Goal: Information Seeking & Learning: Learn about a topic

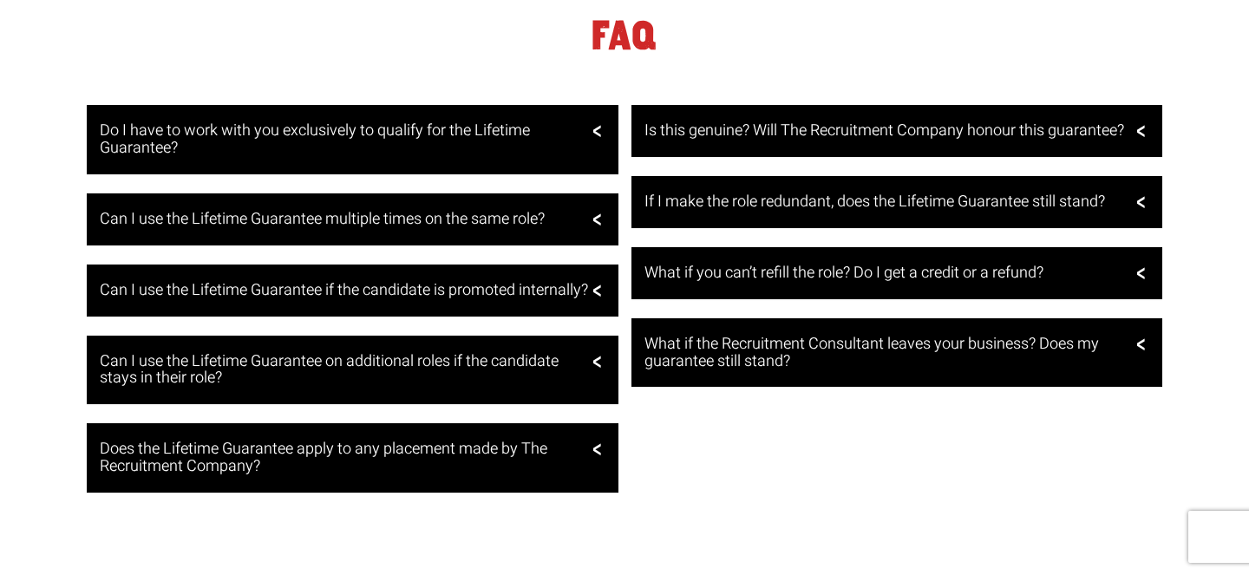
scroll to position [3390, 0]
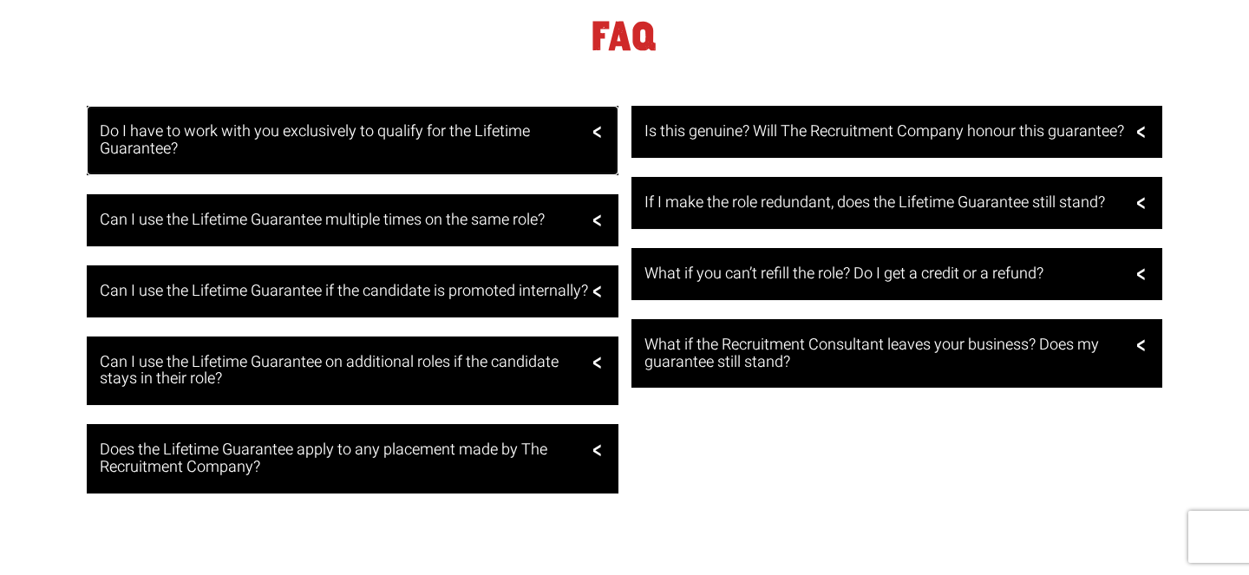
click at [592, 106] on div "Do I have to work with you exclusively to qualify for the Lifetime Guarantee?" at bounding box center [353, 140] width 532 height 69
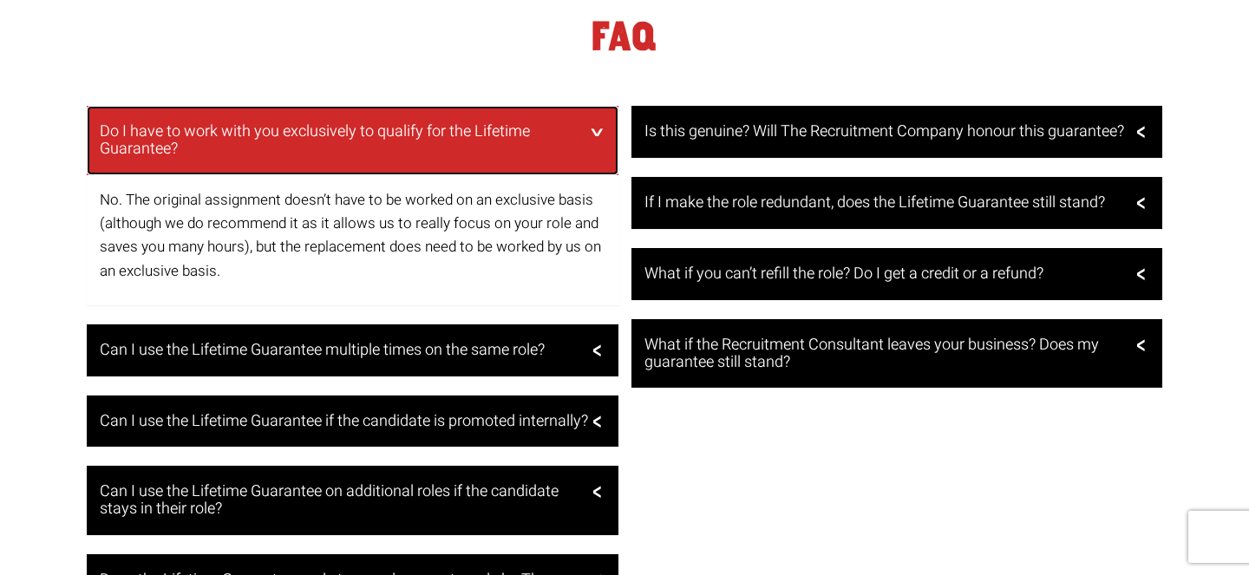
click at [595, 106] on div "Do I have to work with you exclusively to qualify for the Lifetime Guarantee?" at bounding box center [353, 140] width 532 height 69
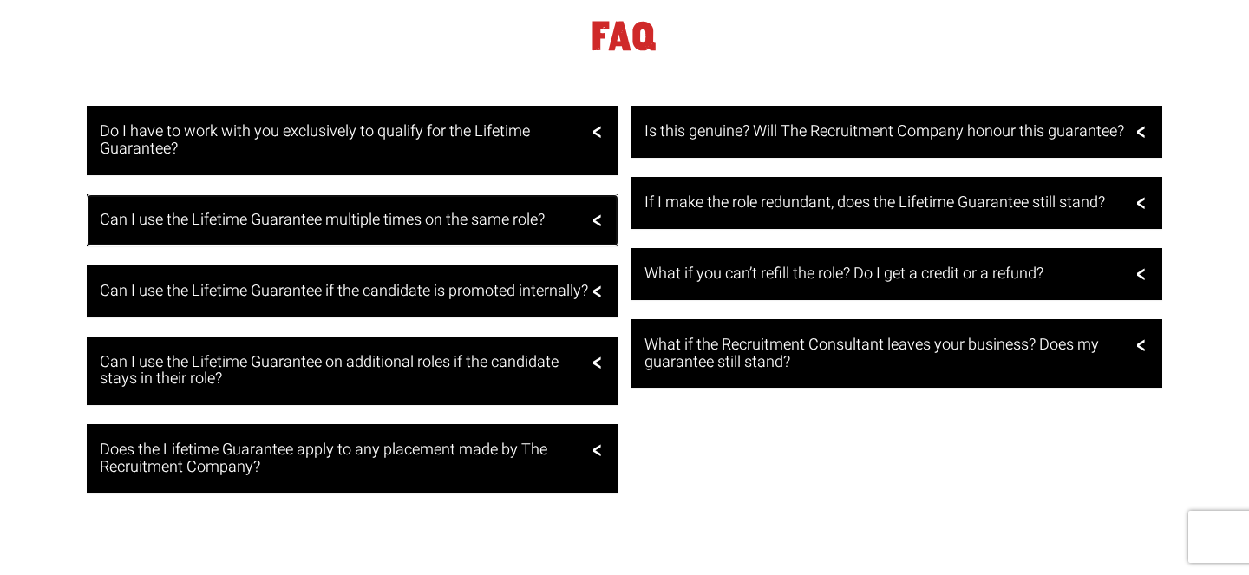
click at [596, 194] on div "Can I use the Lifetime Guarantee multiple times on the same role?" at bounding box center [353, 220] width 532 height 52
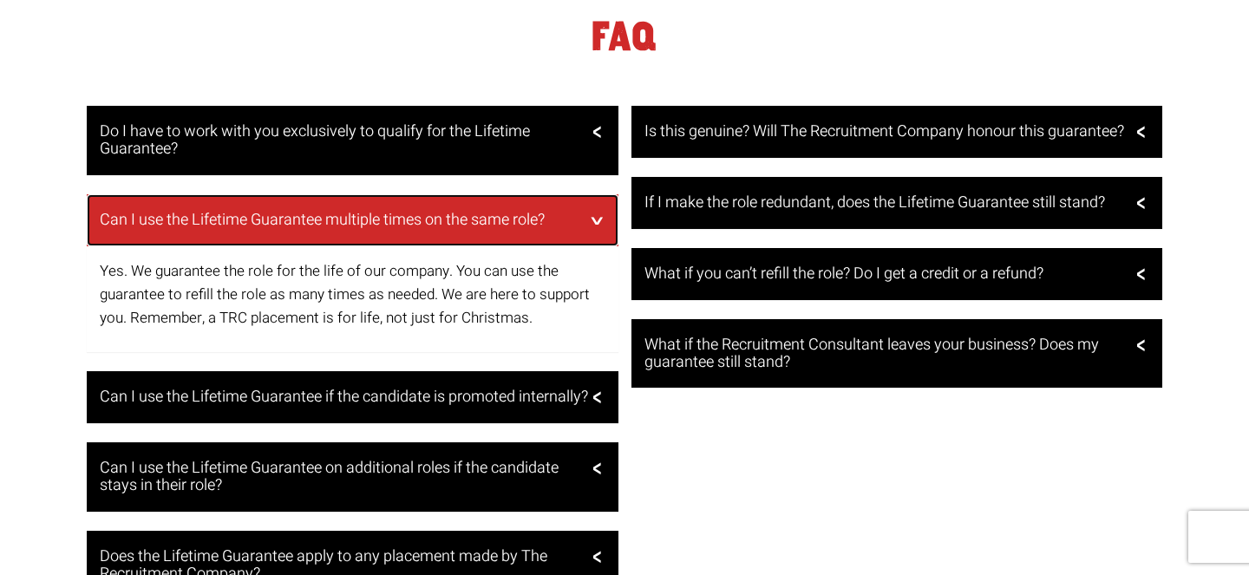
click at [597, 194] on div "Can I use the Lifetime Guarantee multiple times on the same role?" at bounding box center [353, 220] width 532 height 52
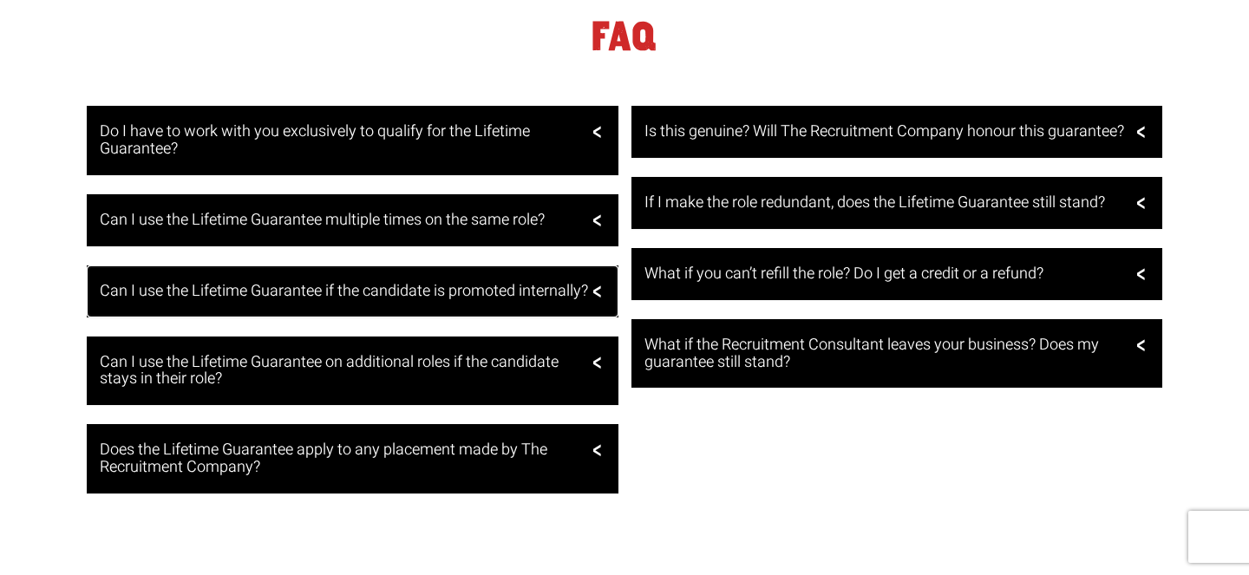
click at [595, 265] on div "Can I use the Lifetime Guarantee if the candidate is promoted internally?" at bounding box center [353, 291] width 532 height 52
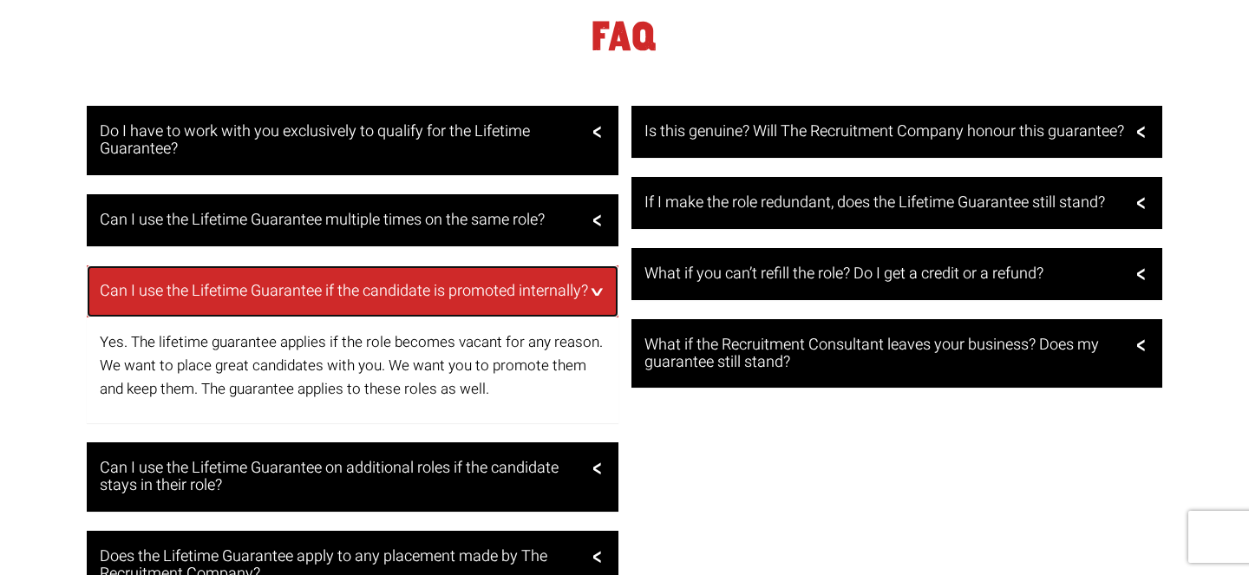
click at [597, 265] on div "Can I use the Lifetime Guarantee if the candidate is promoted internally?" at bounding box center [353, 291] width 532 height 52
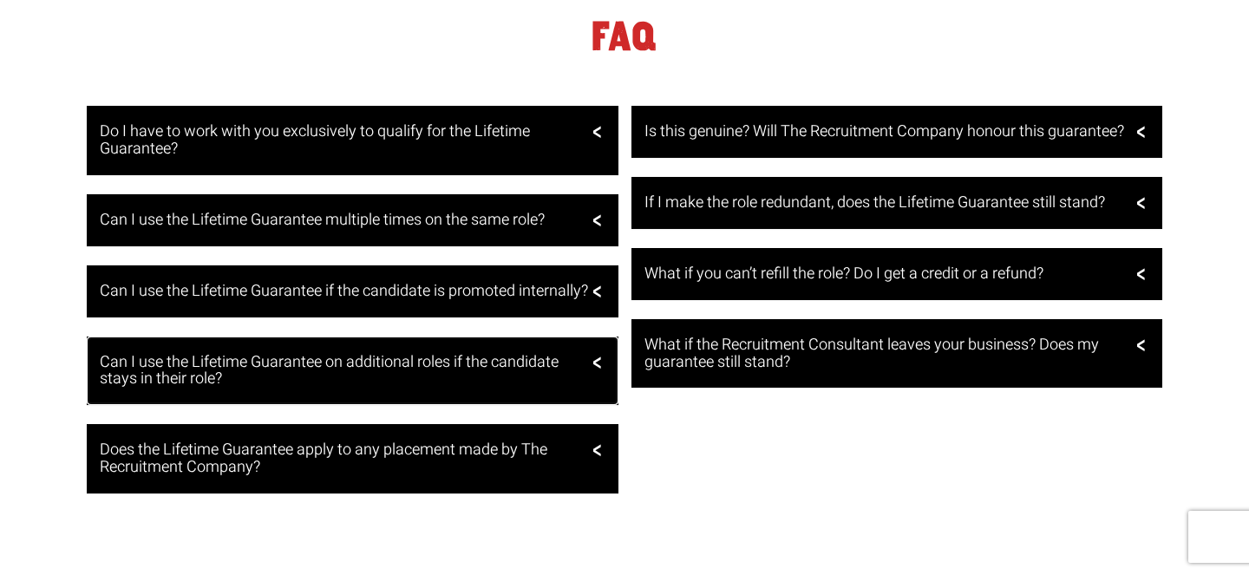
click at [597, 345] on div "Can I use the Lifetime Guarantee on additional roles if the candidate stays in …" at bounding box center [353, 371] width 532 height 69
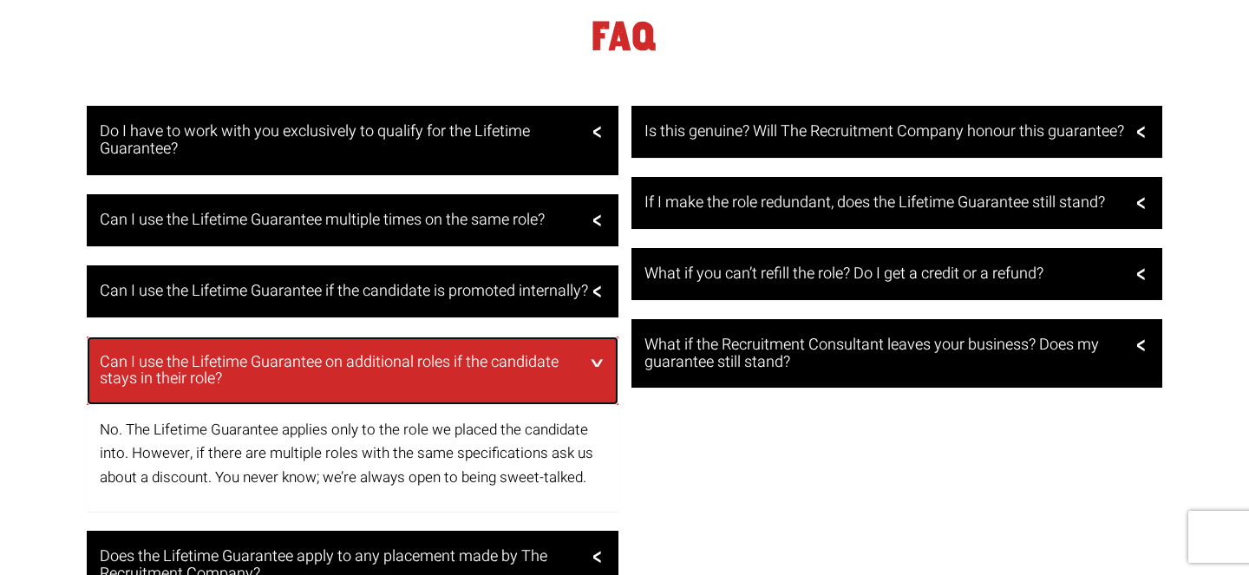
click at [597, 341] on div "Can I use the Lifetime Guarantee on additional roles if the candidate stays in …" at bounding box center [353, 371] width 532 height 69
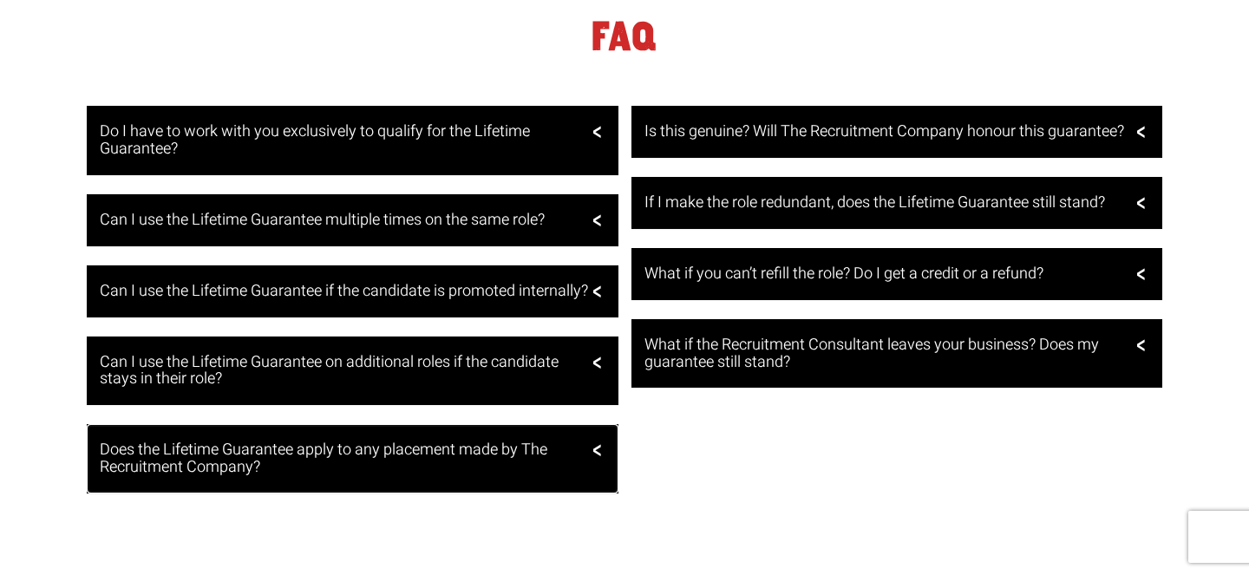
click at [602, 432] on div "Does the Lifetime Guarantee apply to any placement made by The Recruitment Comp…" at bounding box center [353, 458] width 532 height 69
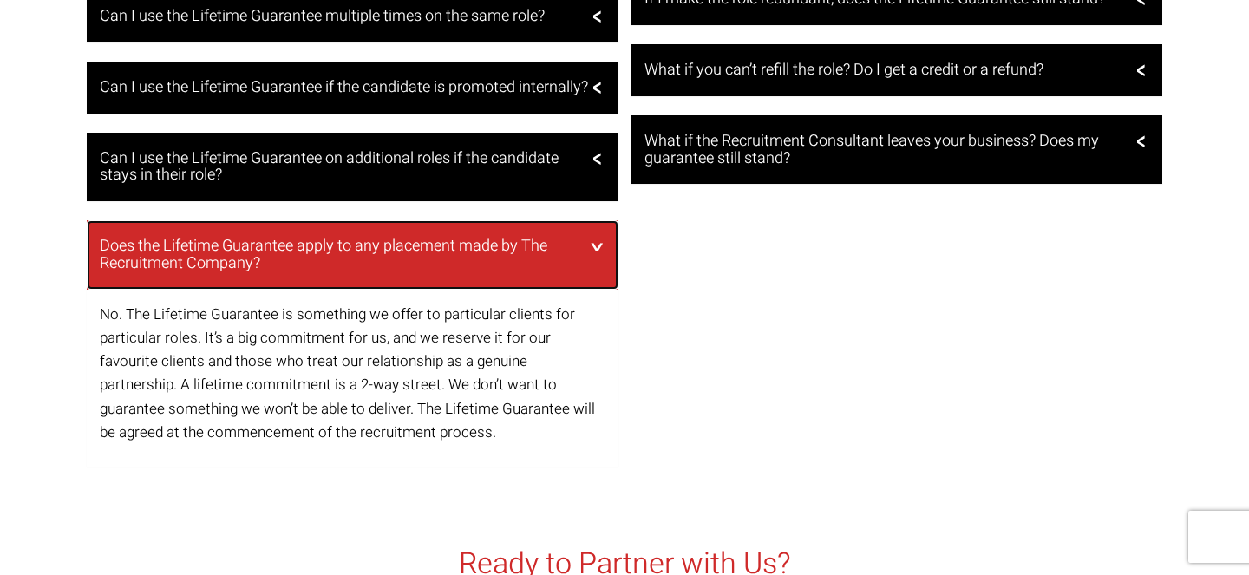
scroll to position [3615, 0]
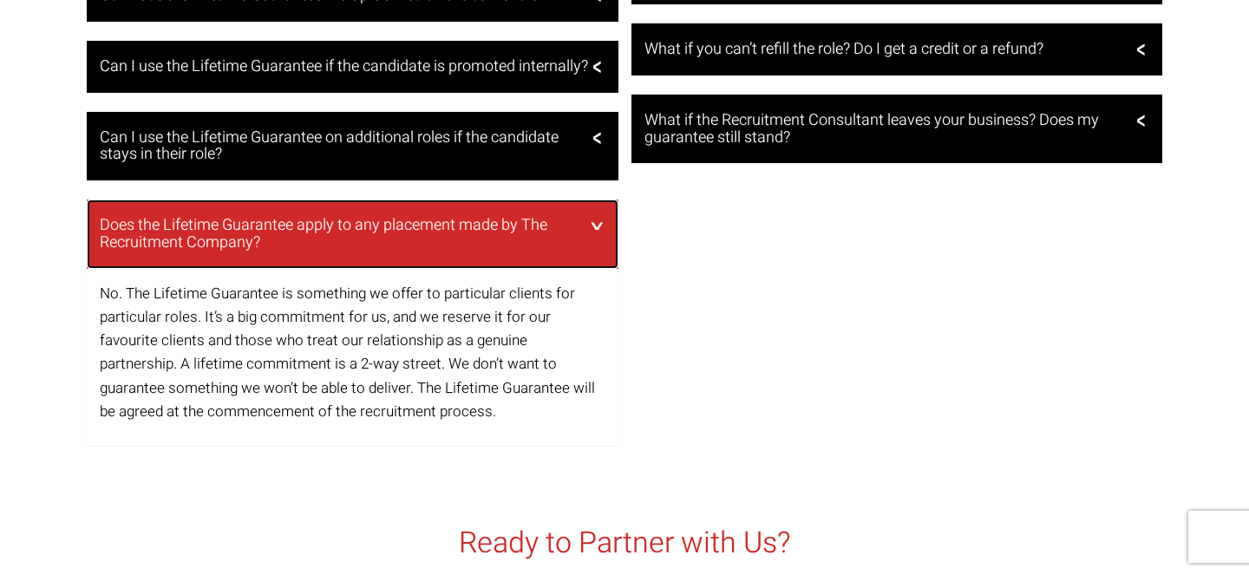
click at [595, 208] on div "Does the Lifetime Guarantee apply to any placement made by The Recruitment Comp…" at bounding box center [353, 234] width 532 height 69
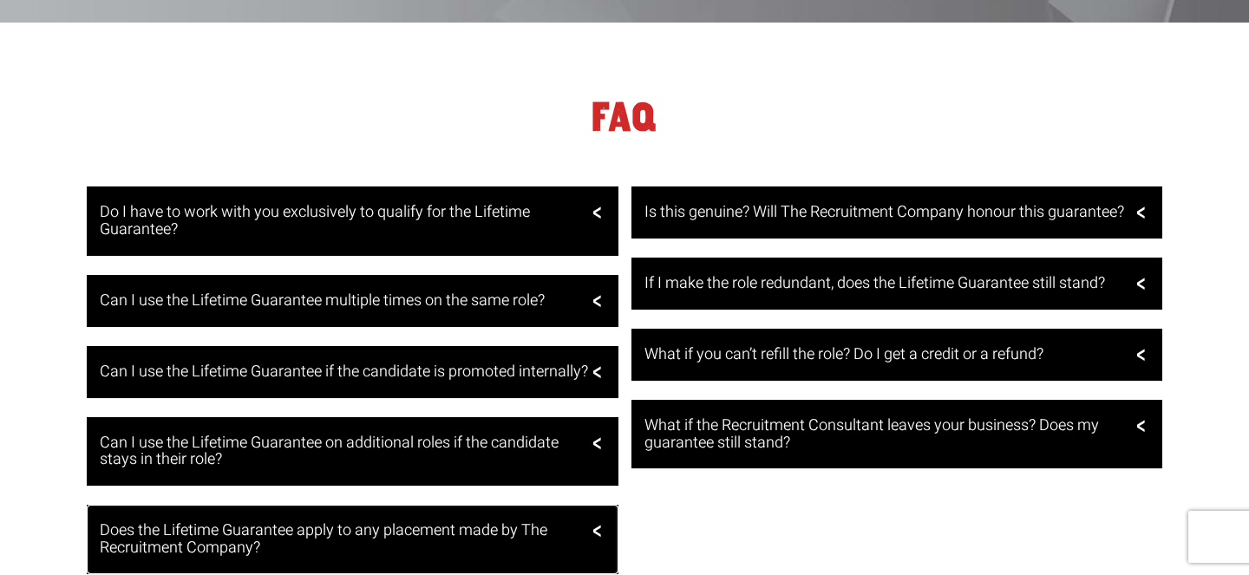
scroll to position [3301, 0]
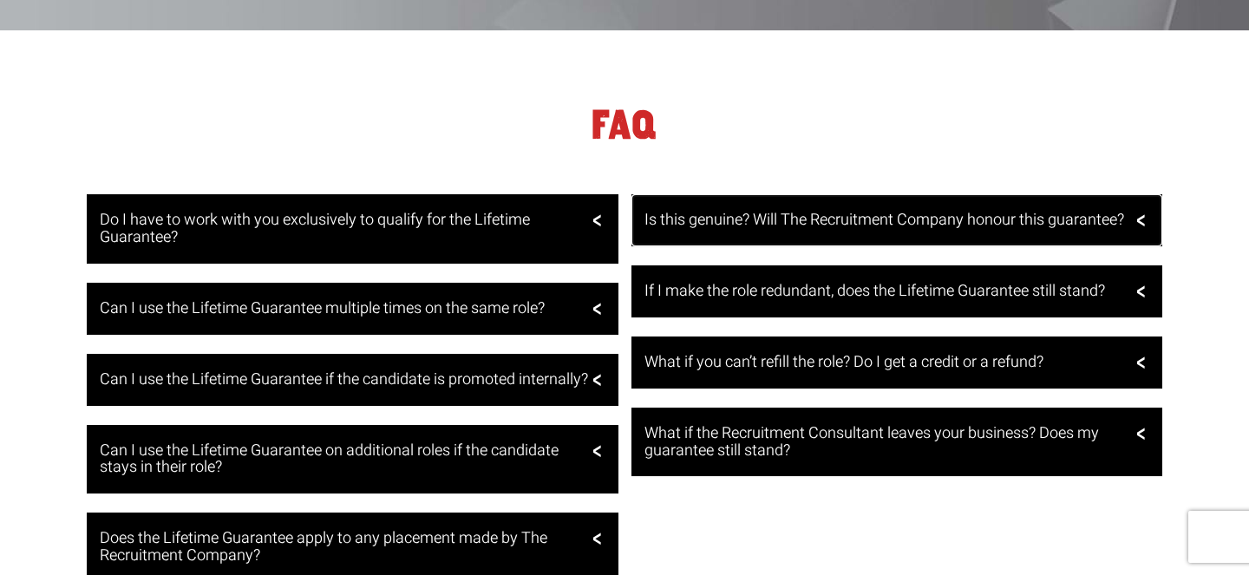
click at [1141, 194] on div "Is this genuine? Will The Recruitment Company honour this guarantee?" at bounding box center [897, 220] width 532 height 52
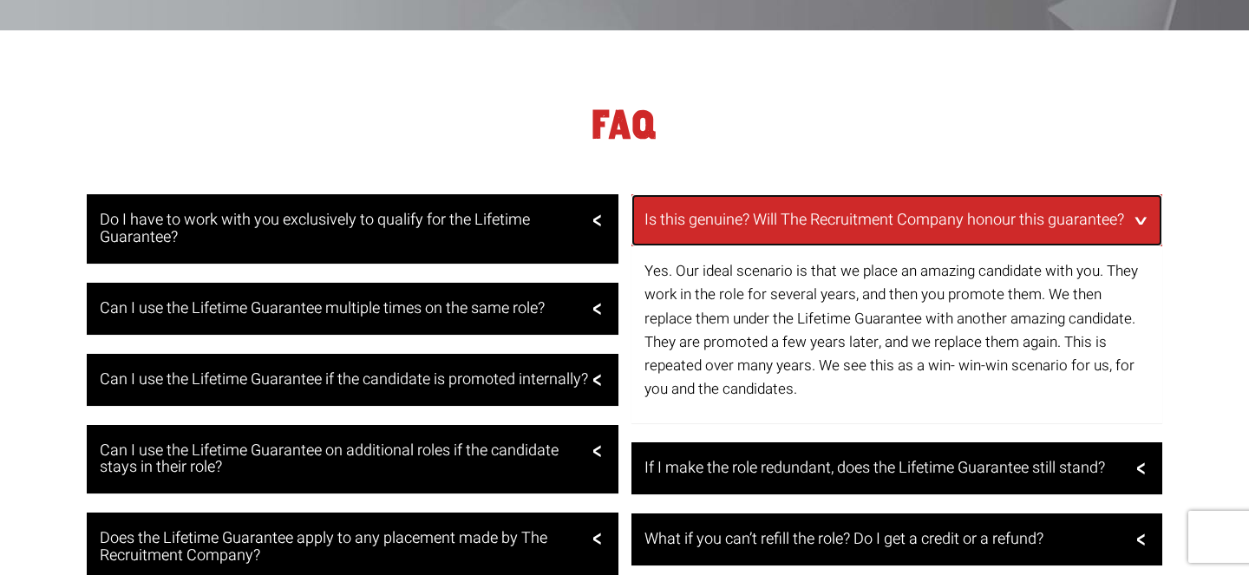
click at [1144, 194] on div "Is this genuine? Will The Recruitment Company honour this guarantee?" at bounding box center [897, 220] width 532 height 52
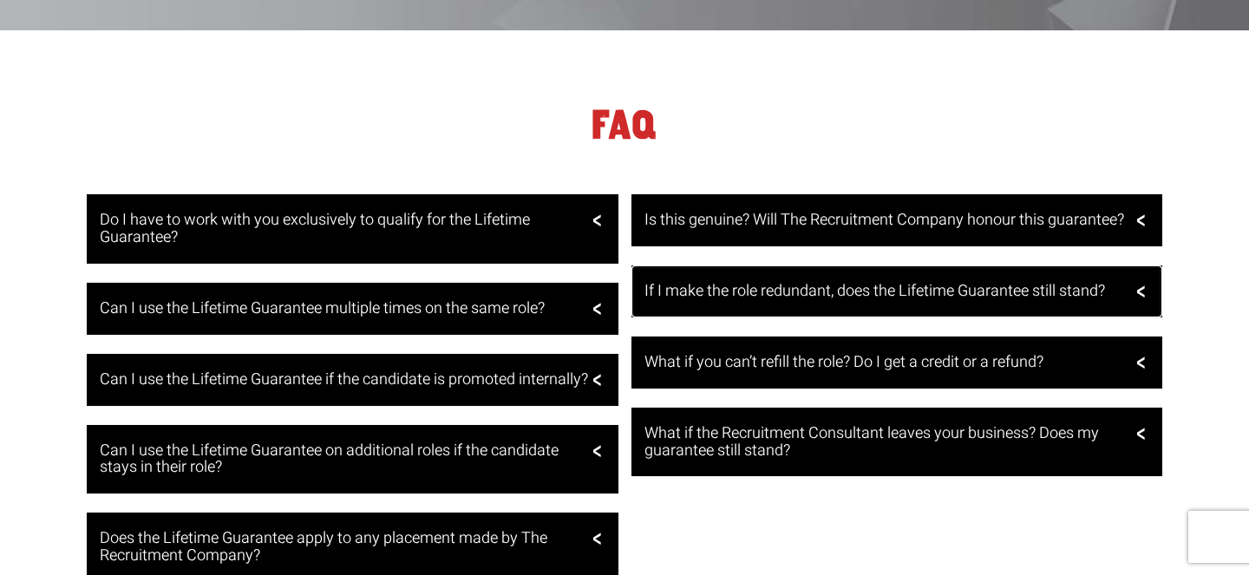
click at [1137, 265] on div "If I make the role redundant, does the Lifetime Guarantee still stand?" at bounding box center [897, 291] width 532 height 52
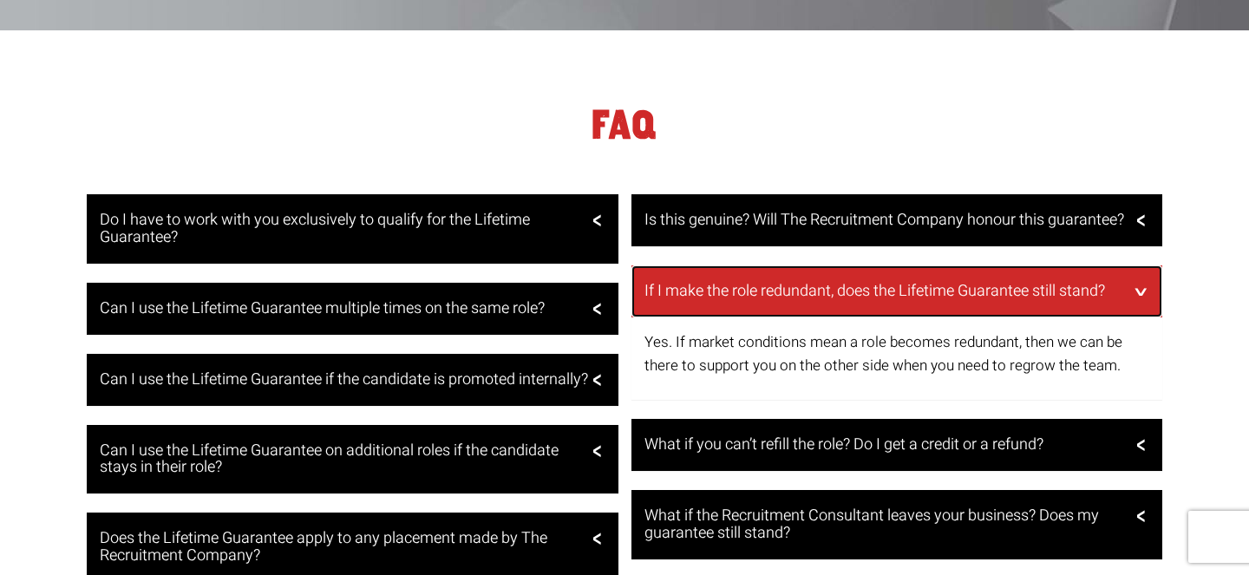
click at [1142, 265] on div "If I make the role redundant, does the Lifetime Guarantee still stand?" at bounding box center [897, 291] width 532 height 52
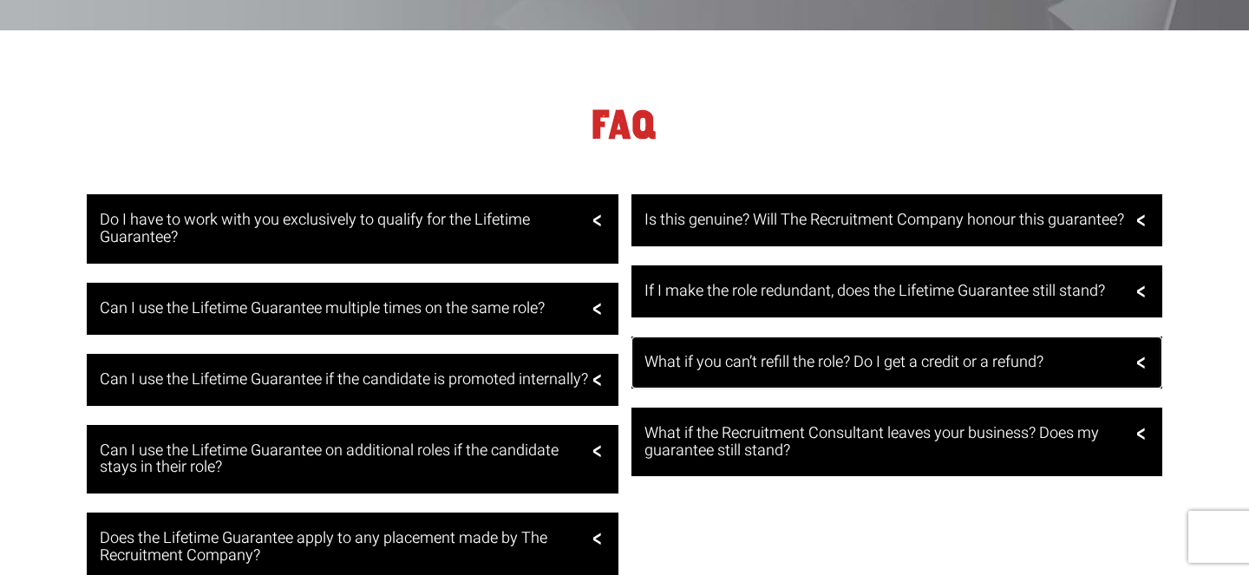
click at [1146, 337] on div "What if you can’t refill the role? Do I get a credit or a refund?" at bounding box center [897, 363] width 532 height 52
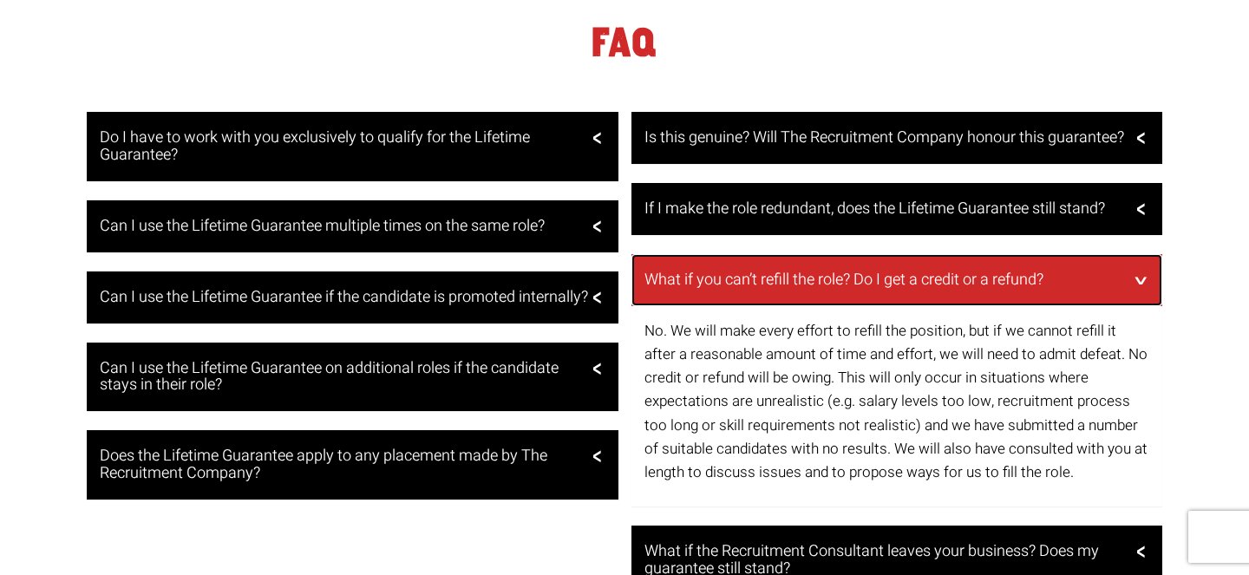
scroll to position [3412, 0]
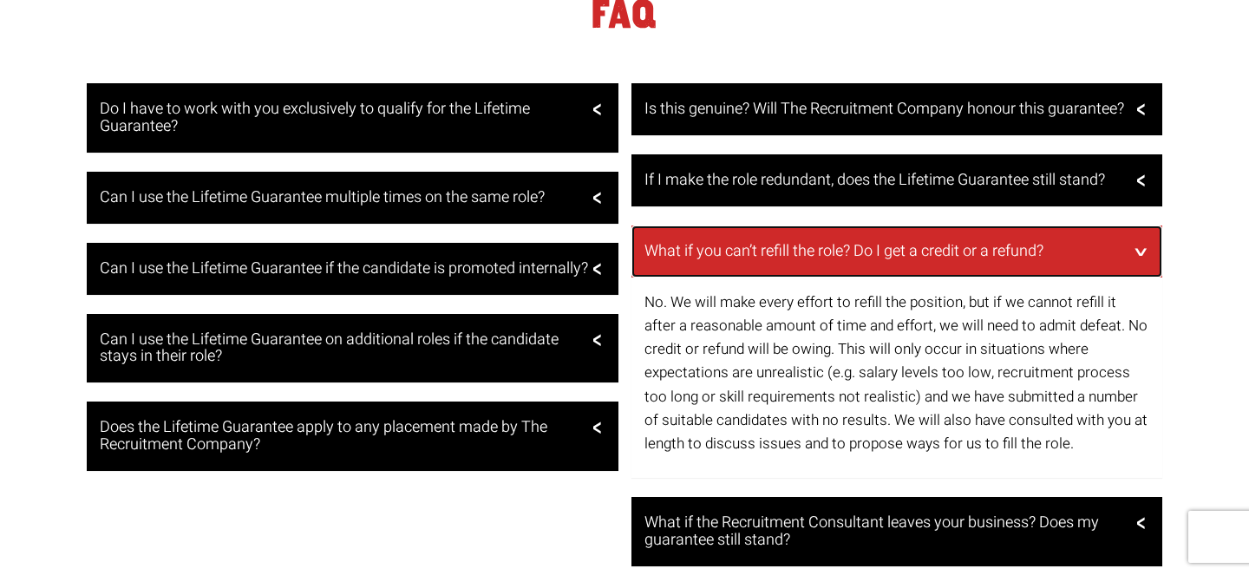
click at [1140, 226] on div "What if you can’t refill the role? Do I get a credit or a refund?" at bounding box center [897, 252] width 532 height 52
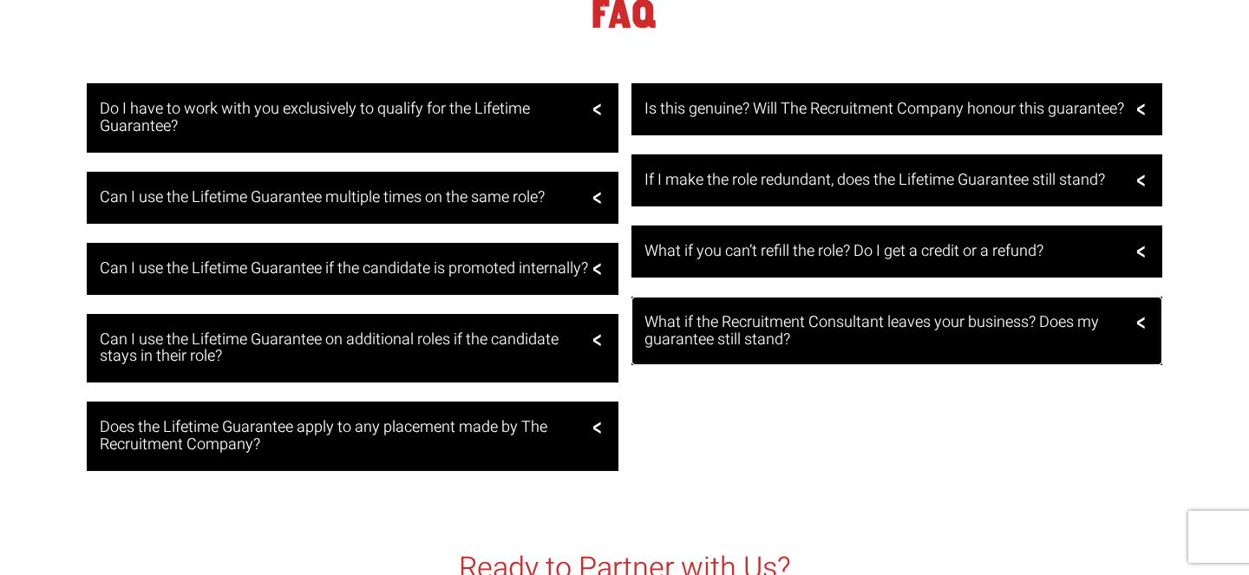
click at [1140, 297] on div "What if the Recruitment Consultant leaves your business? Does my guarantee stil…" at bounding box center [897, 331] width 532 height 69
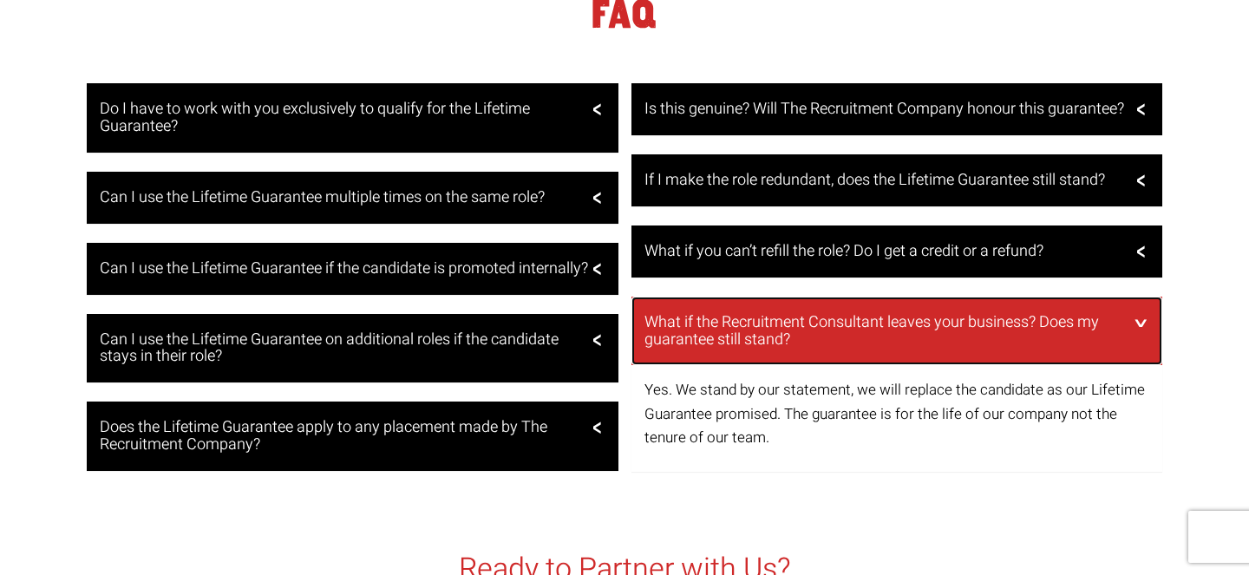
click at [1138, 297] on div "What if the Recruitment Consultant leaves your business? Does my guarantee stil…" at bounding box center [897, 331] width 532 height 69
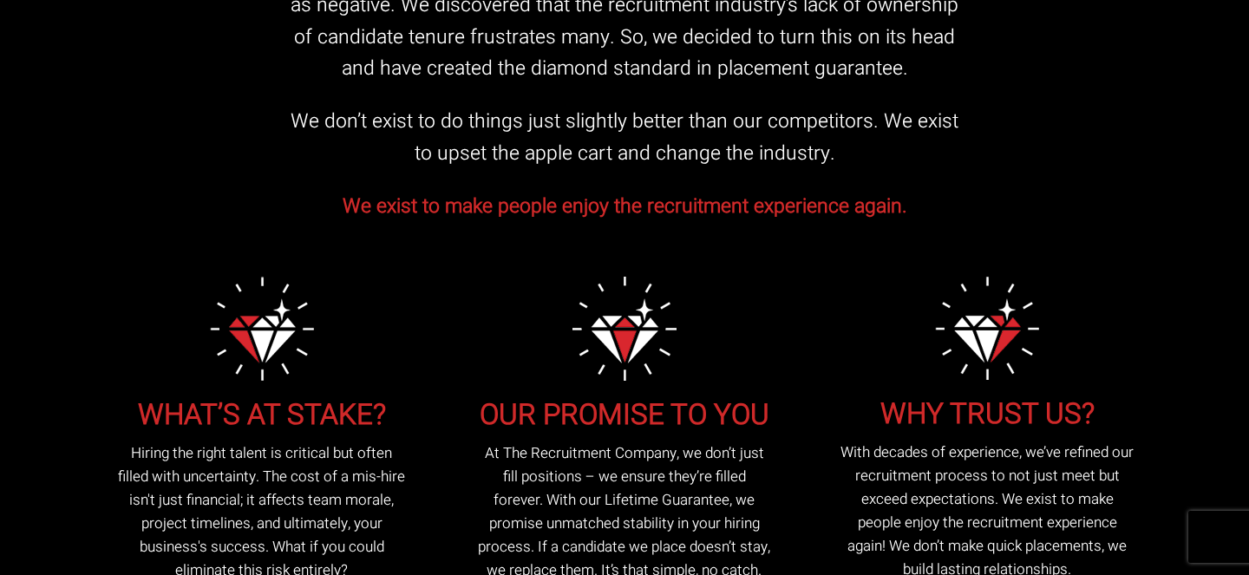
scroll to position [0, 0]
